Goal: Task Accomplishment & Management: Manage account settings

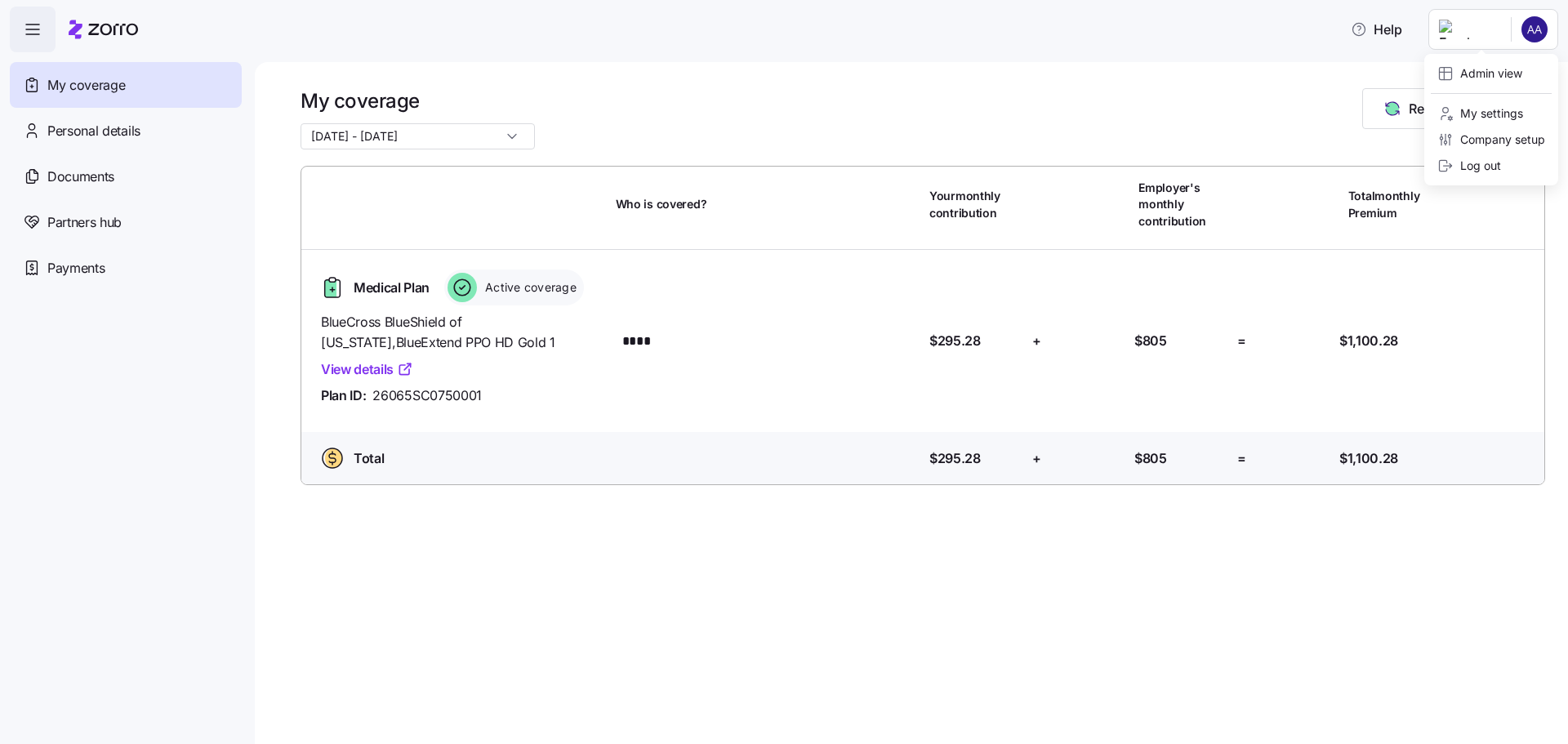
click at [1539, 29] on html "Help My coverage Personal details Documents Partners hub Payments My coverage […" at bounding box center [784, 367] width 1568 height 734
click at [1520, 75] on div "Admin view" at bounding box center [1480, 73] width 85 height 18
click at [1520, 75] on div "My coverage [DATE] - [DATE] Report a Life Event Who is covered? Your monthly co…" at bounding box center [911, 402] width 1313 height 682
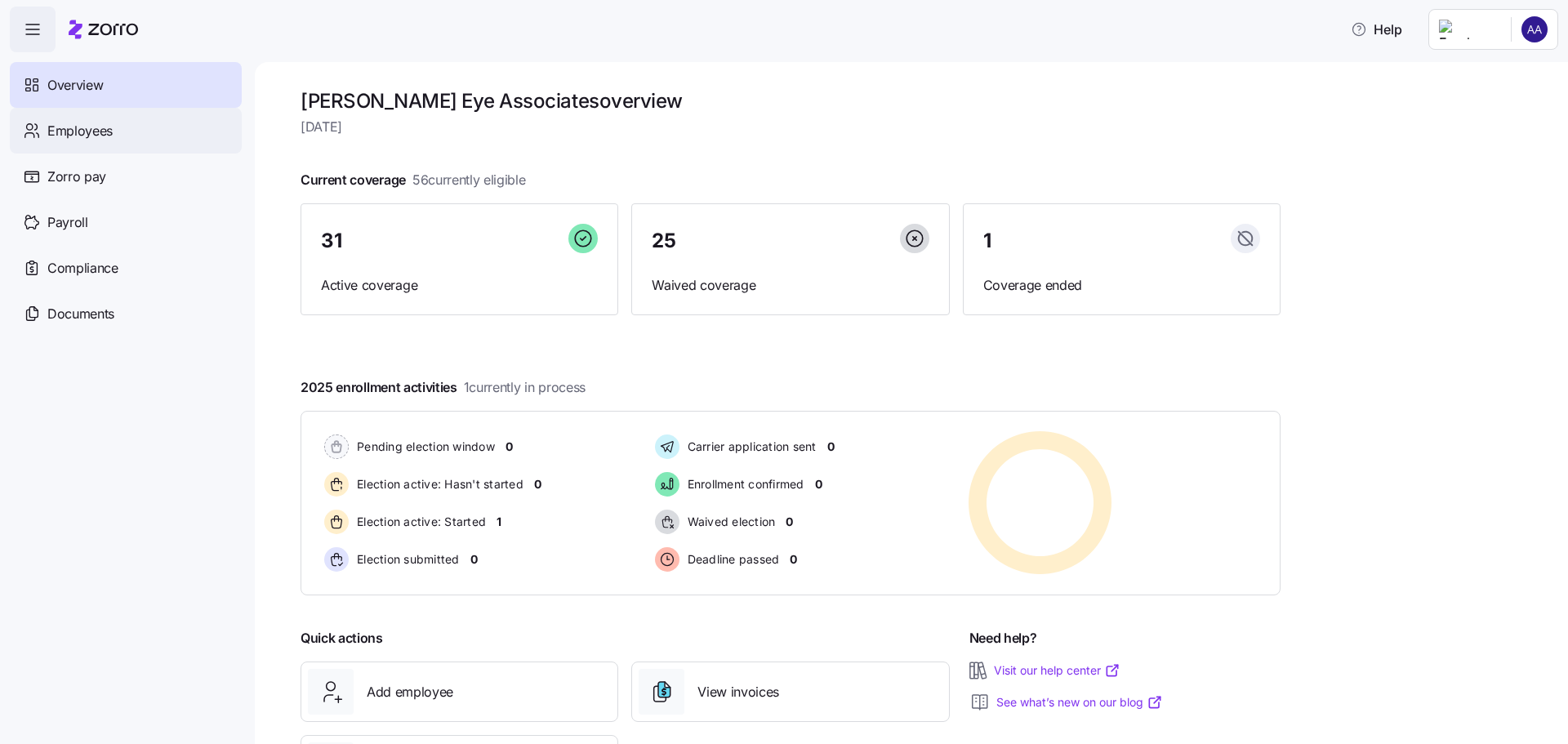
click at [104, 133] on span "Employees" at bounding box center [80, 130] width 66 height 20
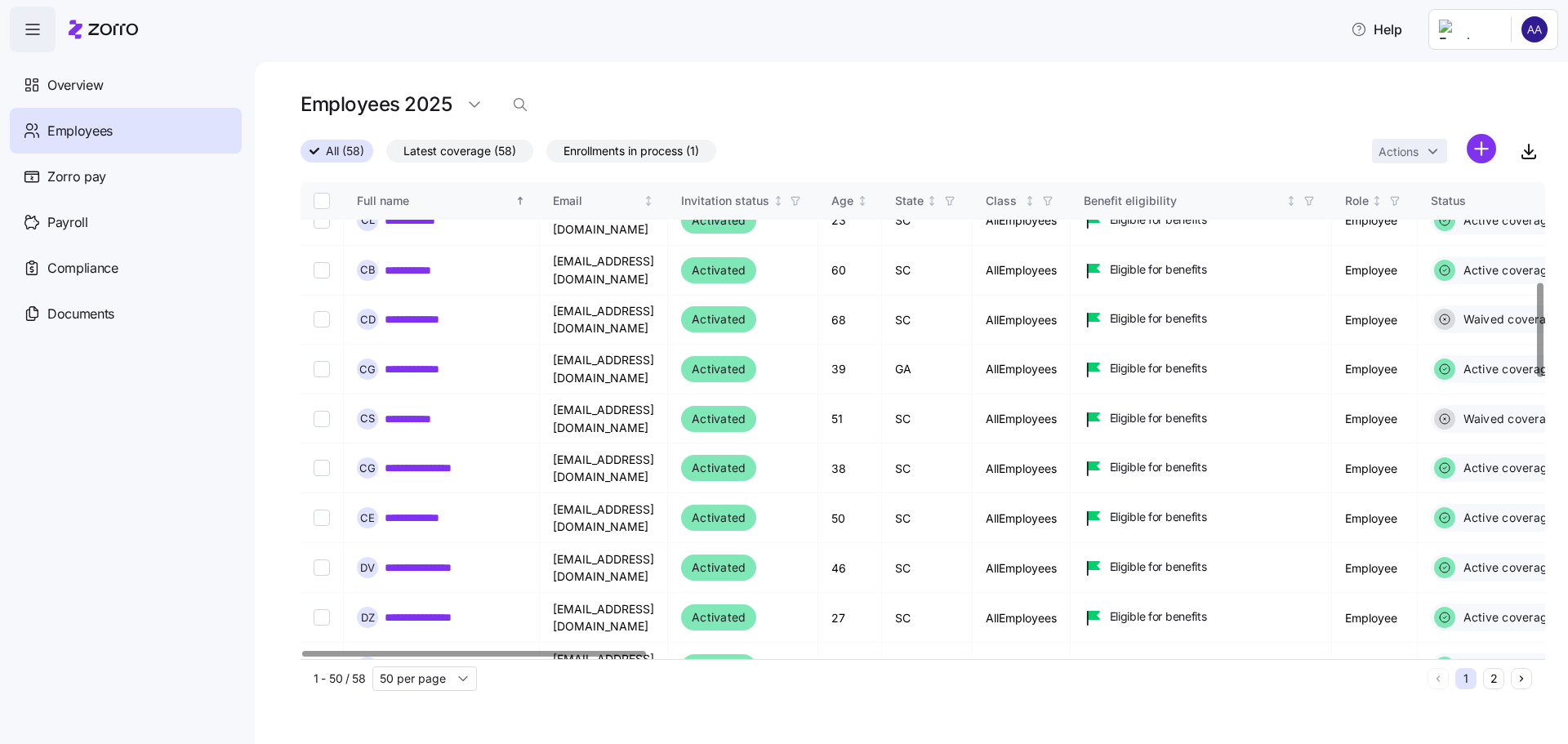
scroll to position [526, 0]
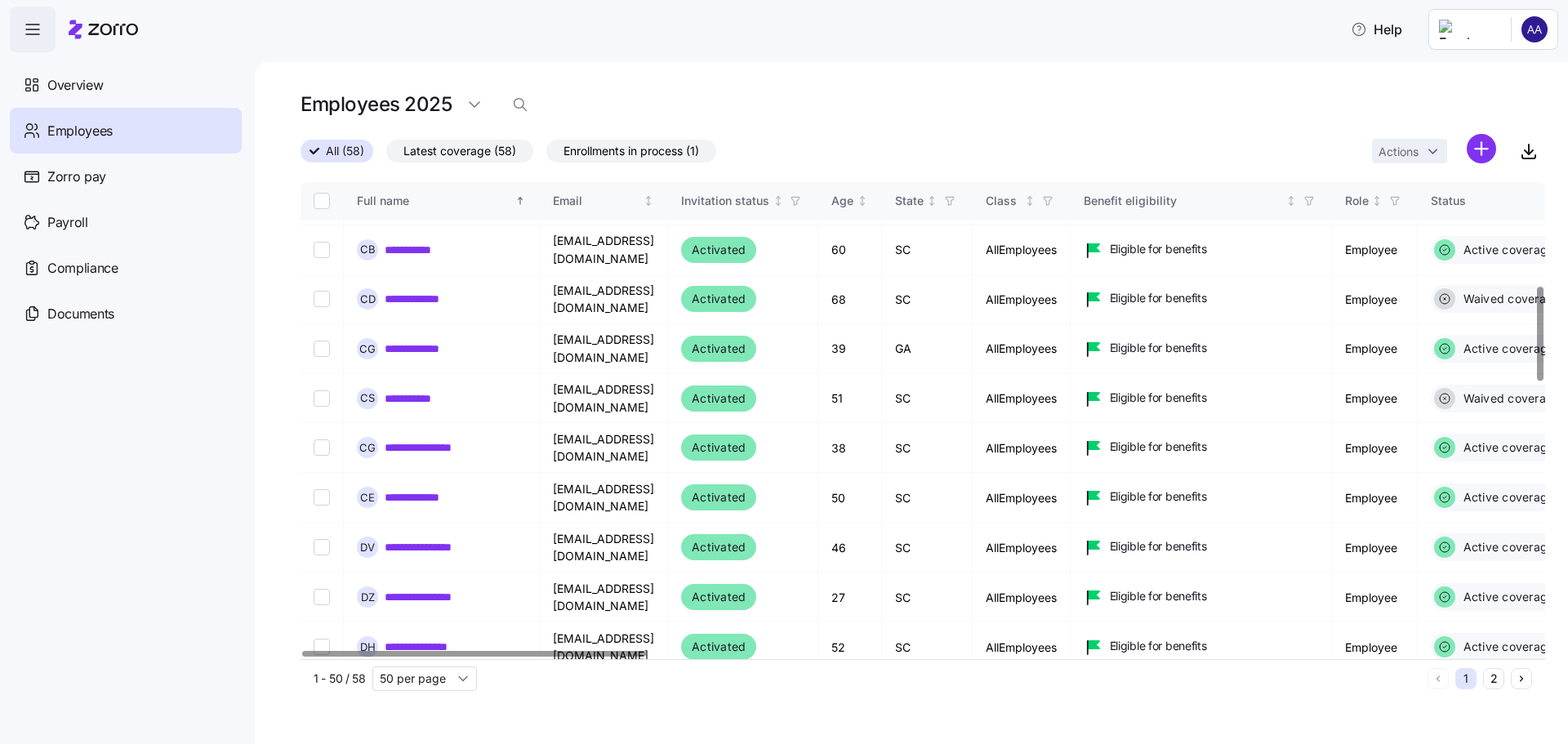
click at [1538, 336] on div at bounding box center [1540, 333] width 6 height 94
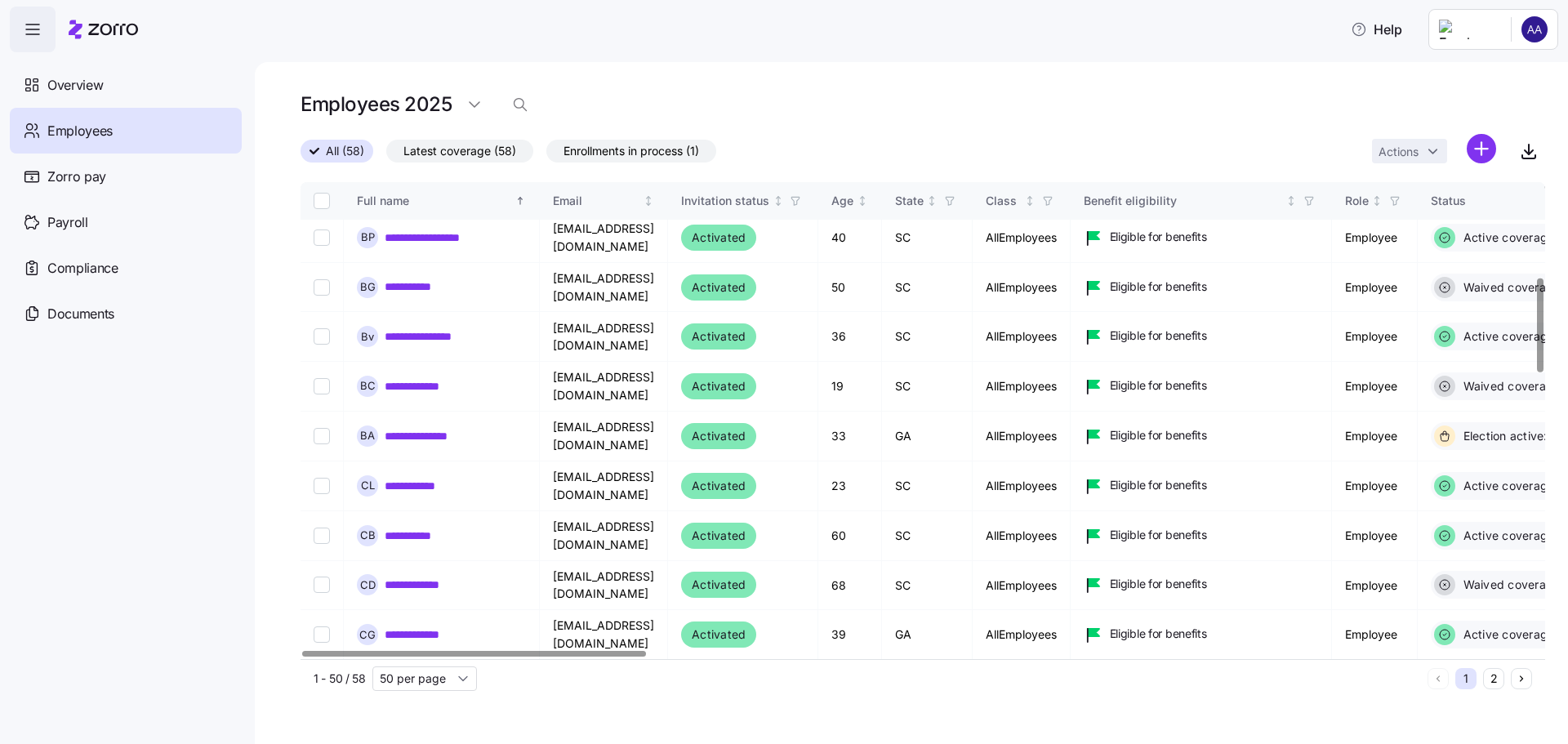
scroll to position [0, 0]
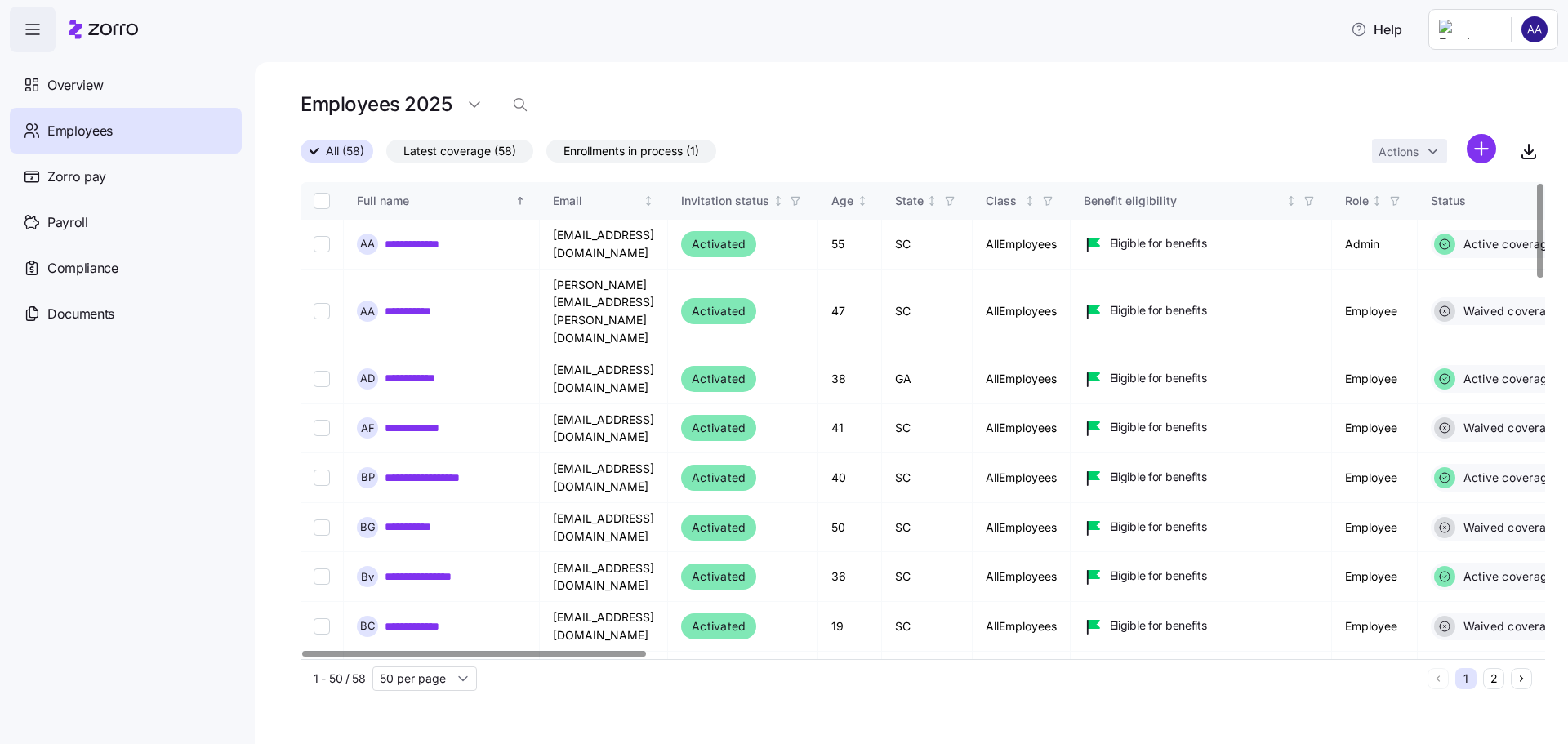
click at [1543, 234] on div at bounding box center [1540, 230] width 6 height 94
click at [1550, 234] on div "**********" at bounding box center [911, 402] width 1313 height 682
click at [384, 649] on div at bounding box center [919, 654] width 1235 height 10
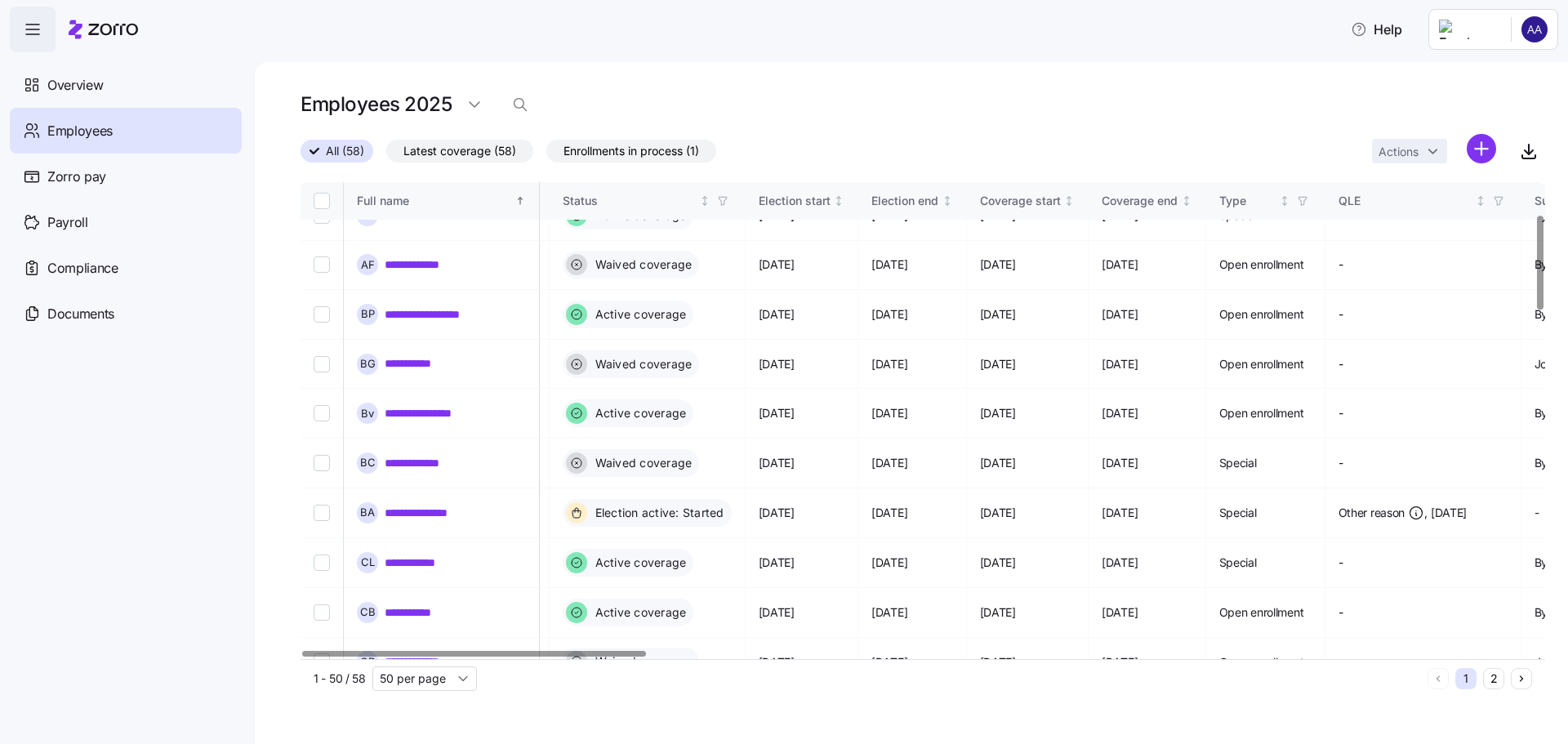
scroll to position [163, 0]
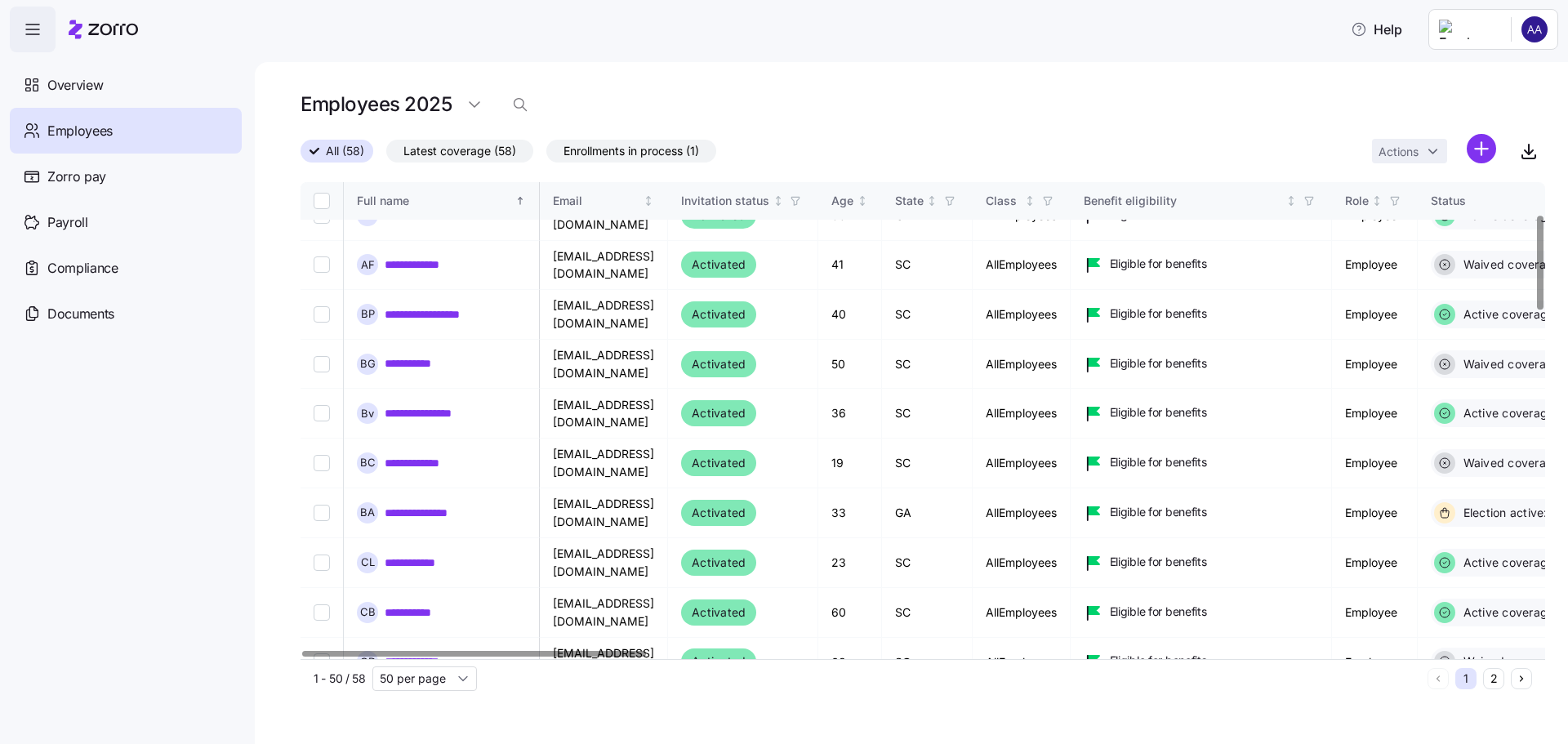
click at [340, 651] on div at bounding box center [474, 654] width 344 height 6
click at [454, 649] on div at bounding box center [919, 654] width 1235 height 10
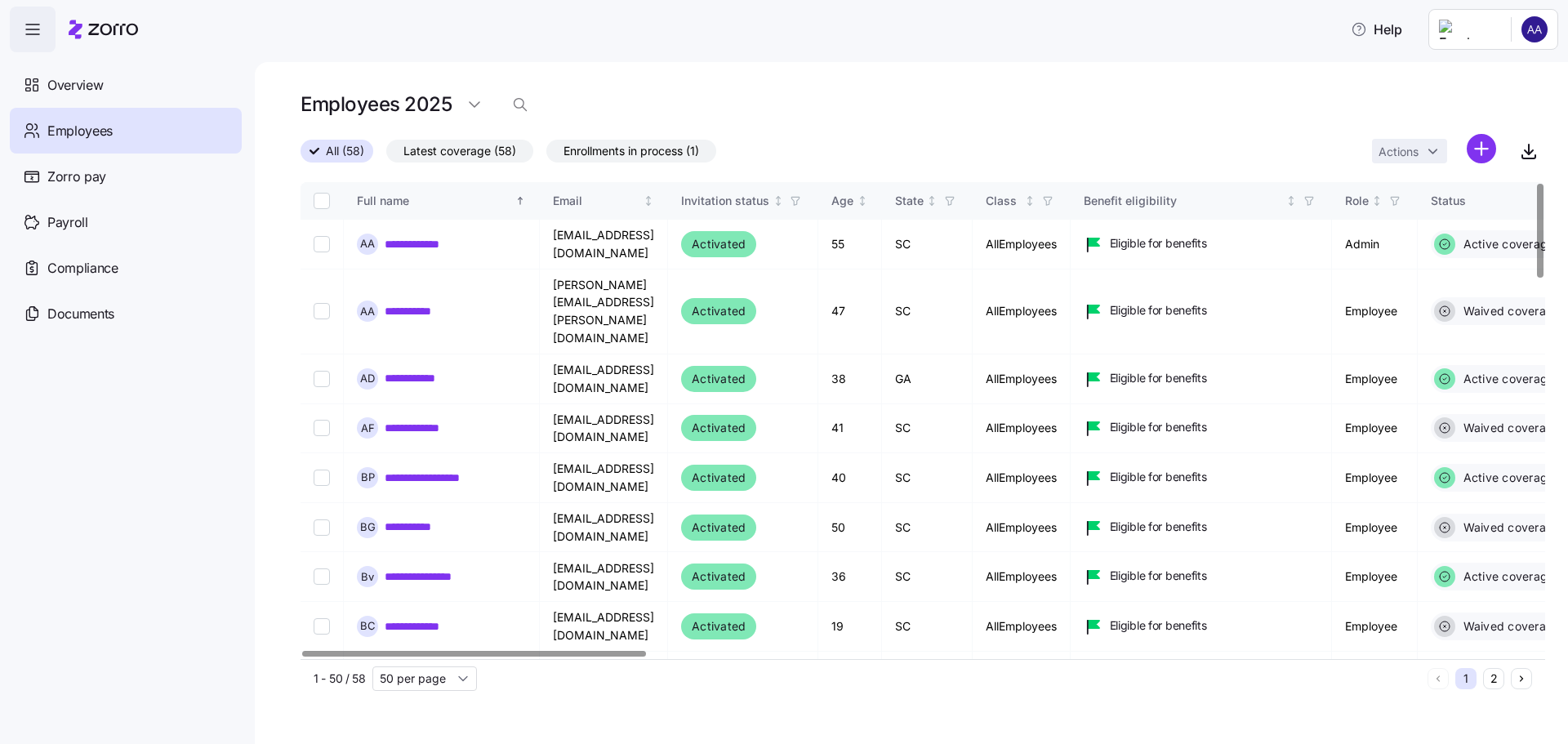
scroll to position [0, 0]
click at [1543, 243] on div at bounding box center [1540, 230] width 6 height 94
click at [1537, 183] on div at bounding box center [1540, 230] width 6 height 94
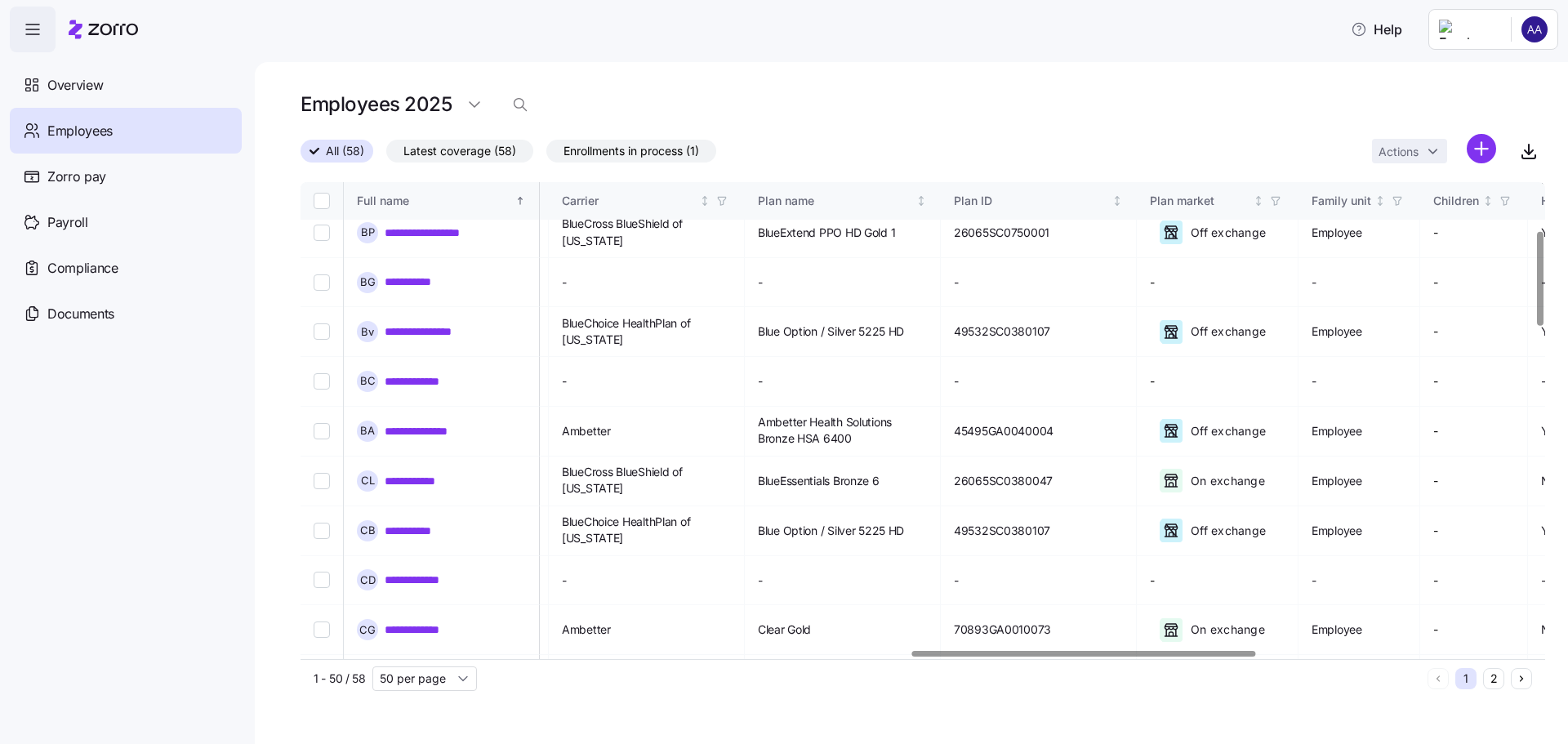
scroll to position [245, 0]
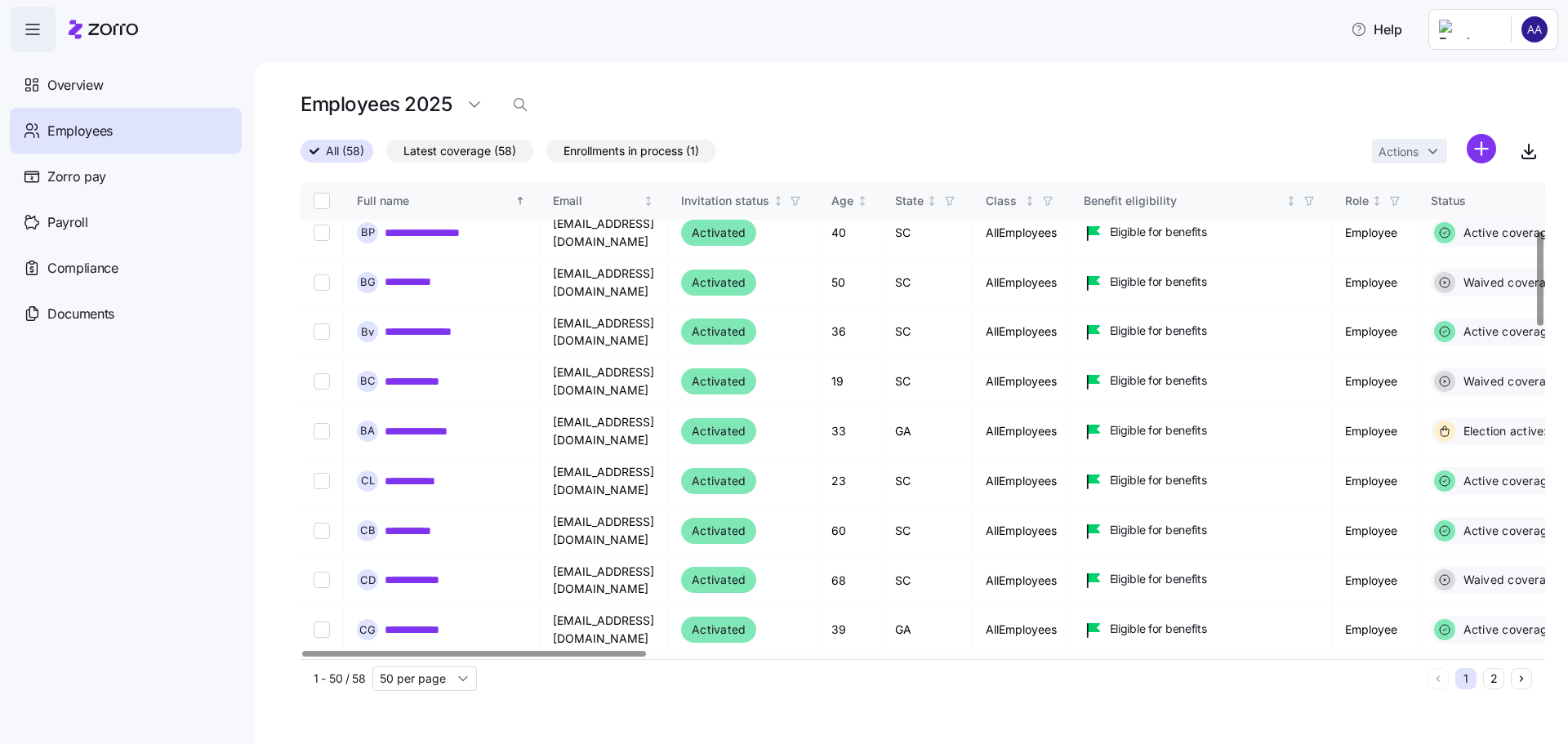
click at [481, 651] on div at bounding box center [474, 654] width 344 height 6
